Goal: Task Accomplishment & Management: Use online tool/utility

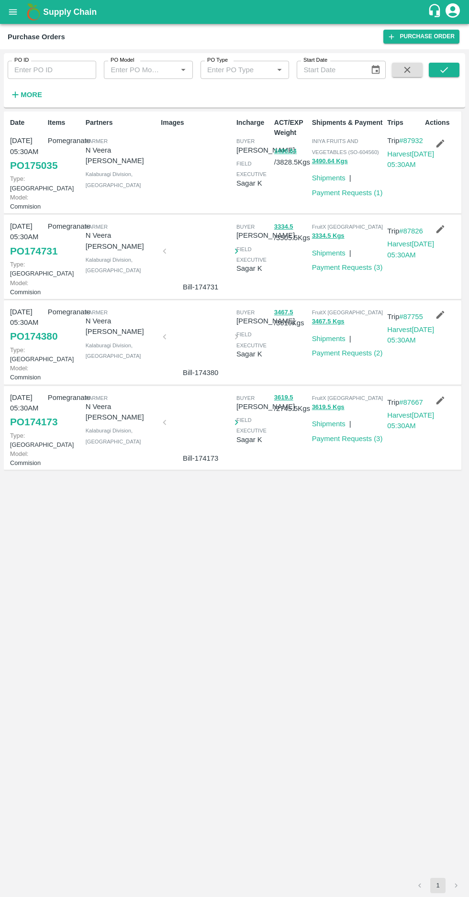
click at [29, 94] on strong "More" at bounding box center [32, 95] width 22 height 8
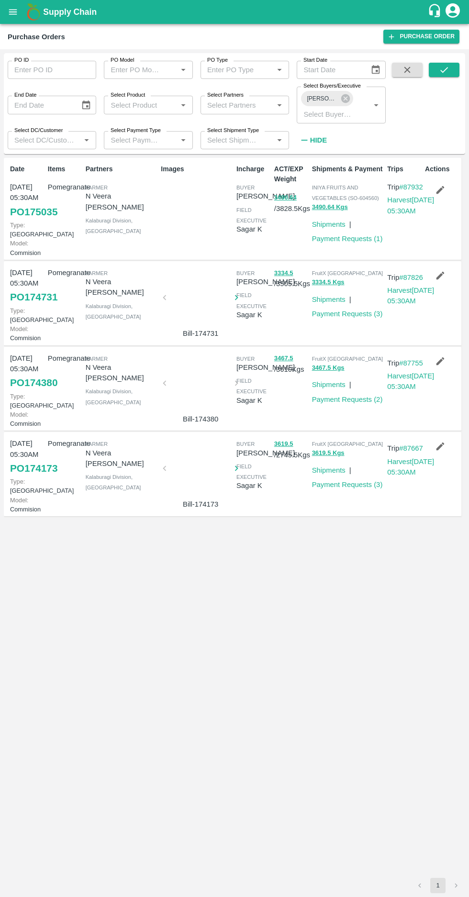
click at [344, 84] on label "Select Buyers/Executive" at bounding box center [331, 86] width 57 height 8
click at [344, 108] on input "Select Buyers/Executive" at bounding box center [326, 114] width 55 height 12
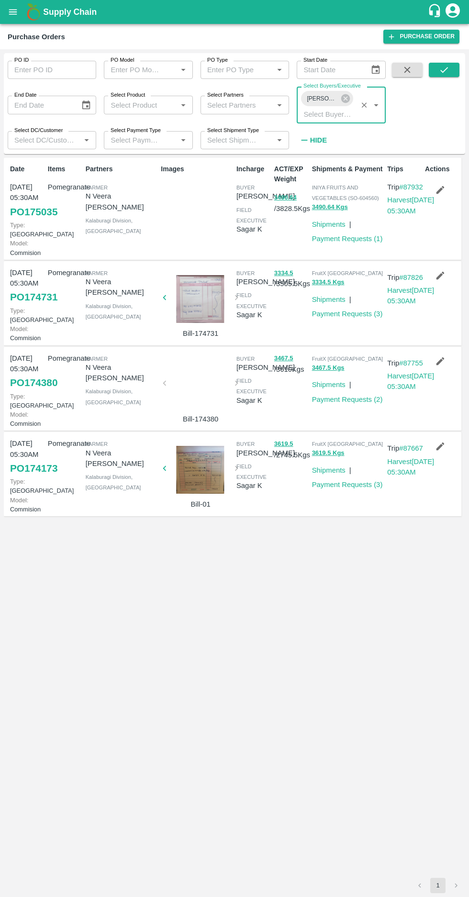
click at [344, 87] on label "Select Buyers/Executive" at bounding box center [331, 86] width 57 height 8
click at [344, 108] on input "Select Buyers/Executive" at bounding box center [326, 114] width 55 height 12
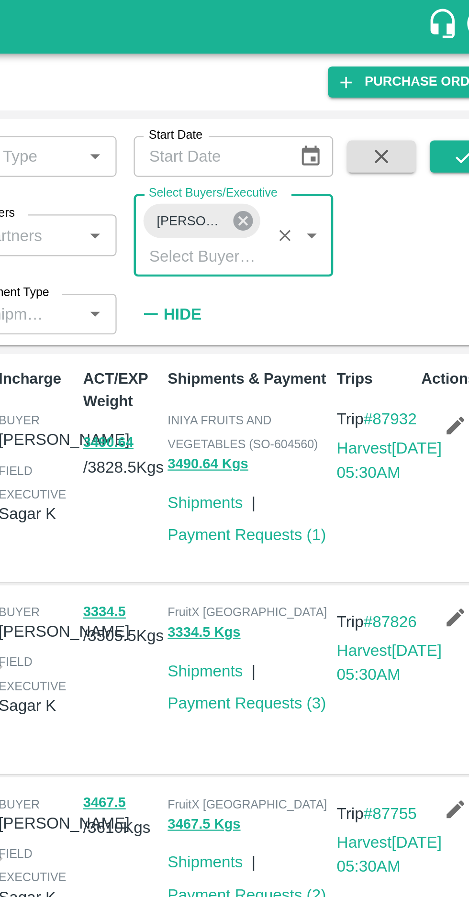
click at [347, 99] on icon at bounding box center [345, 98] width 9 height 9
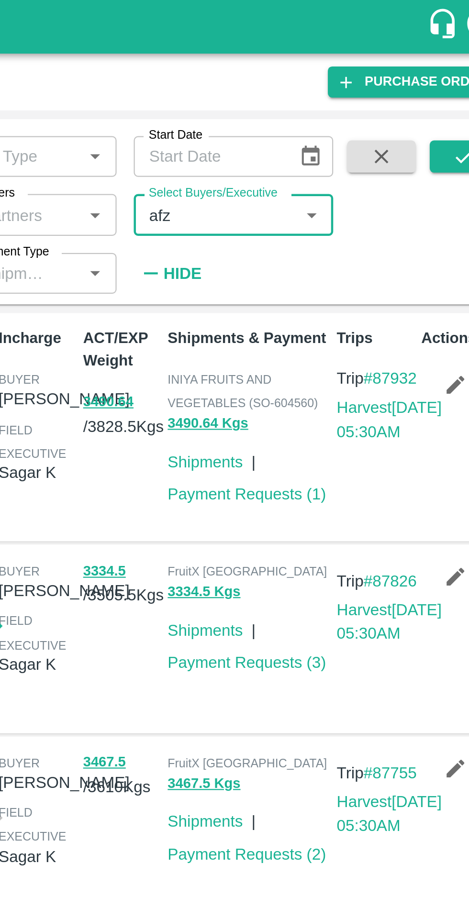
type input "afza"
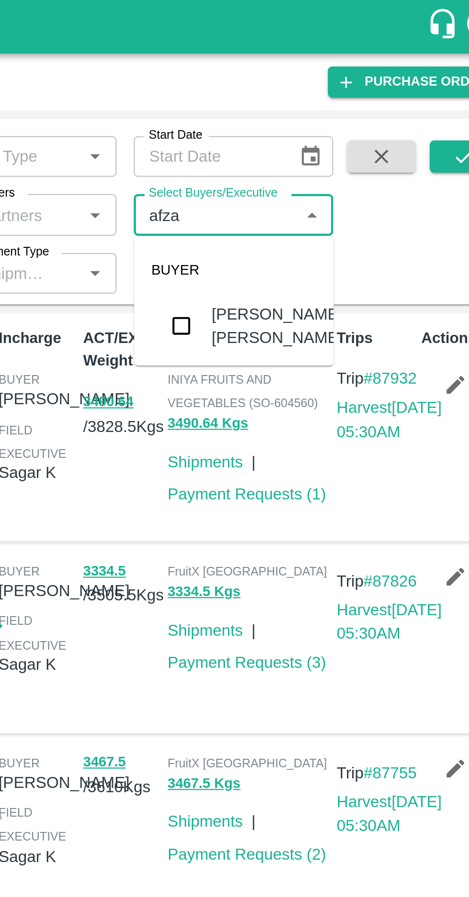
click at [316, 138] on input "checkbox" at bounding box center [317, 145] width 19 height 19
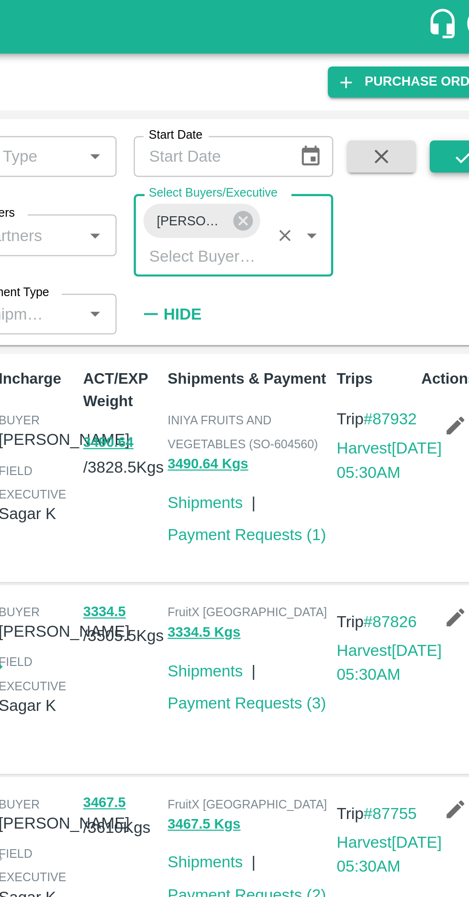
click at [443, 76] on button "submit" at bounding box center [444, 70] width 31 height 14
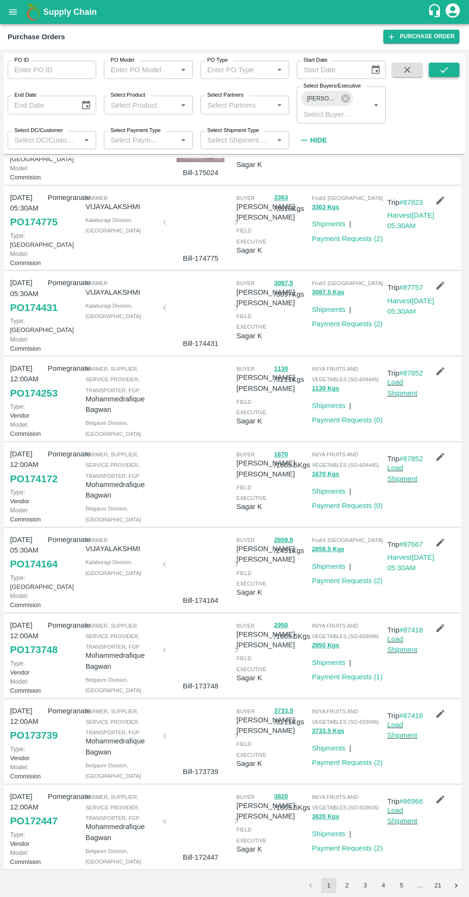
scroll to position [195, 0]
click at [342, 681] on link "Payment Requests ( 1 )" at bounding box center [347, 677] width 71 height 8
